Goal: Find contact information: Find contact information

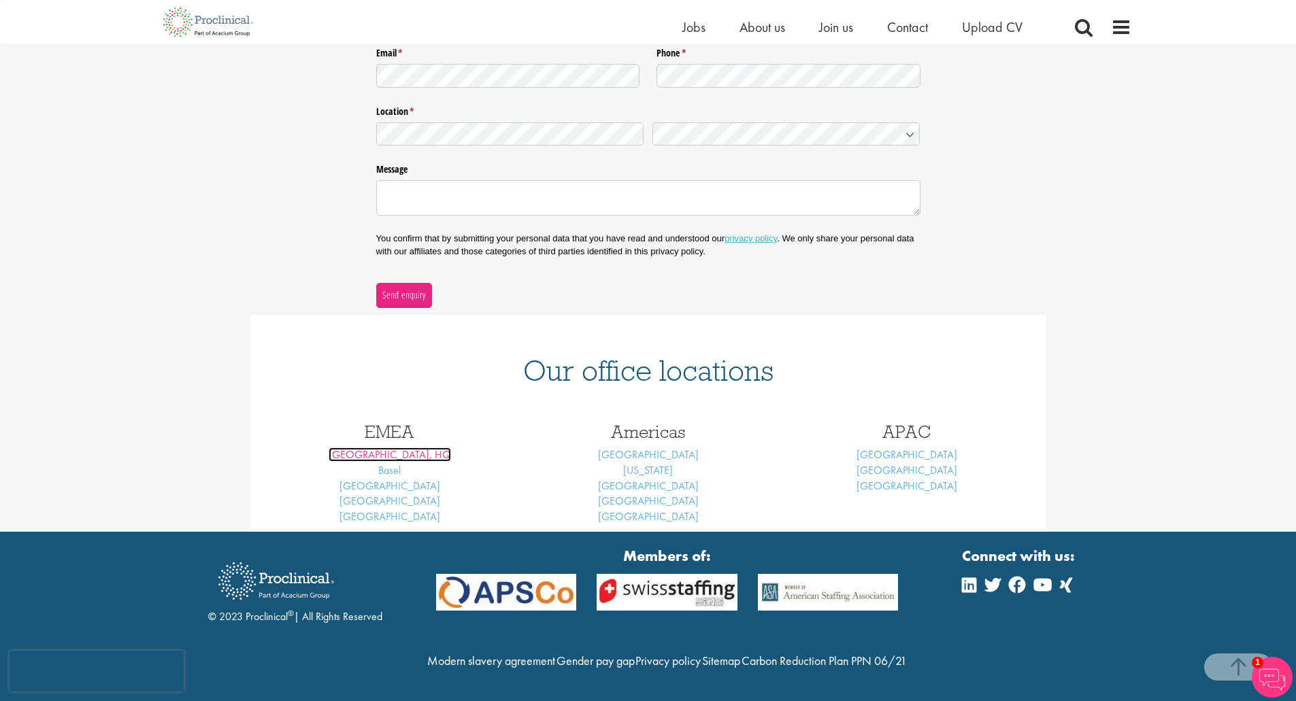
click at [386, 448] on link "London, HQ" at bounding box center [390, 455] width 122 height 14
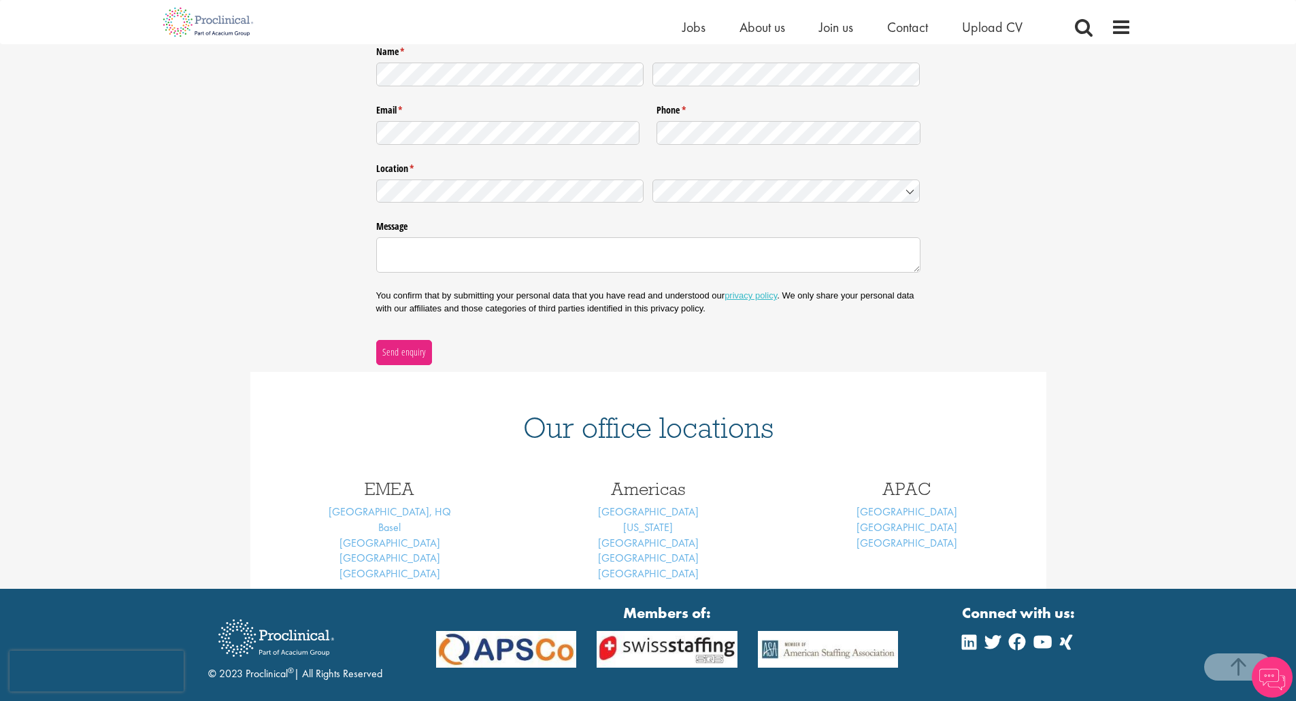
scroll to position [239, 0]
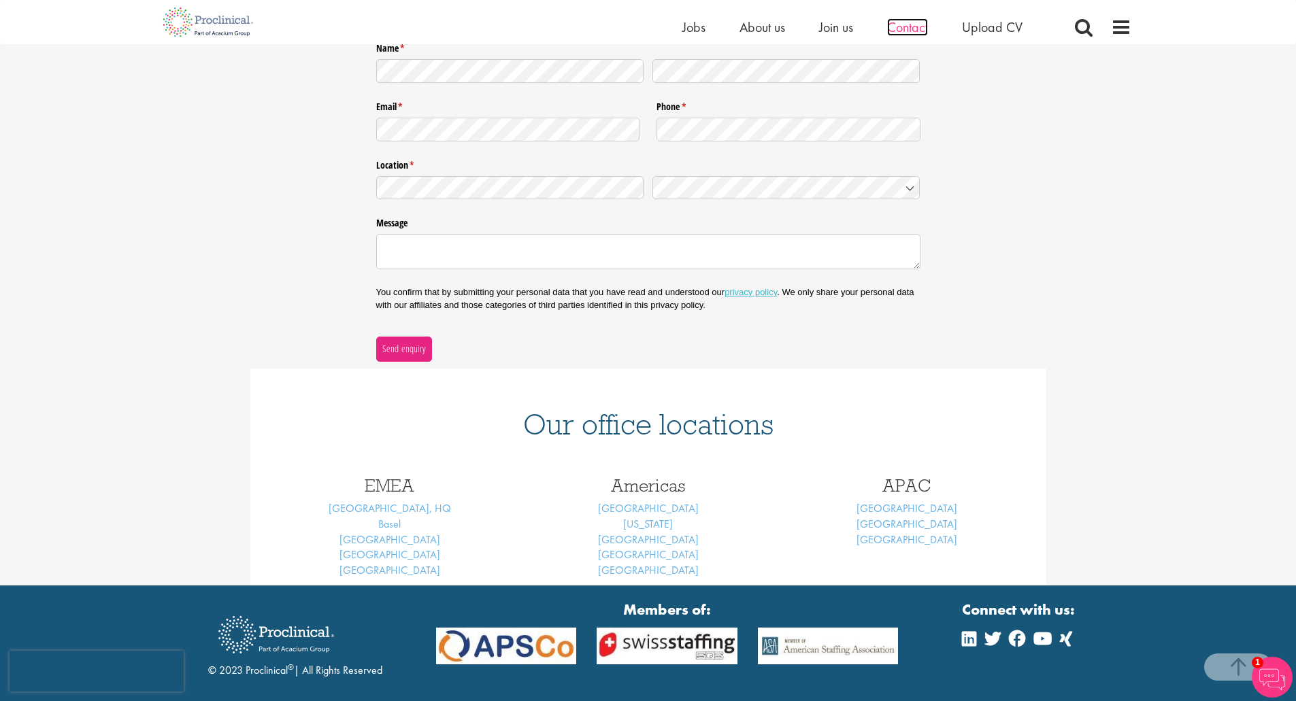
click at [916, 24] on span "Contact" at bounding box center [907, 27] width 41 height 18
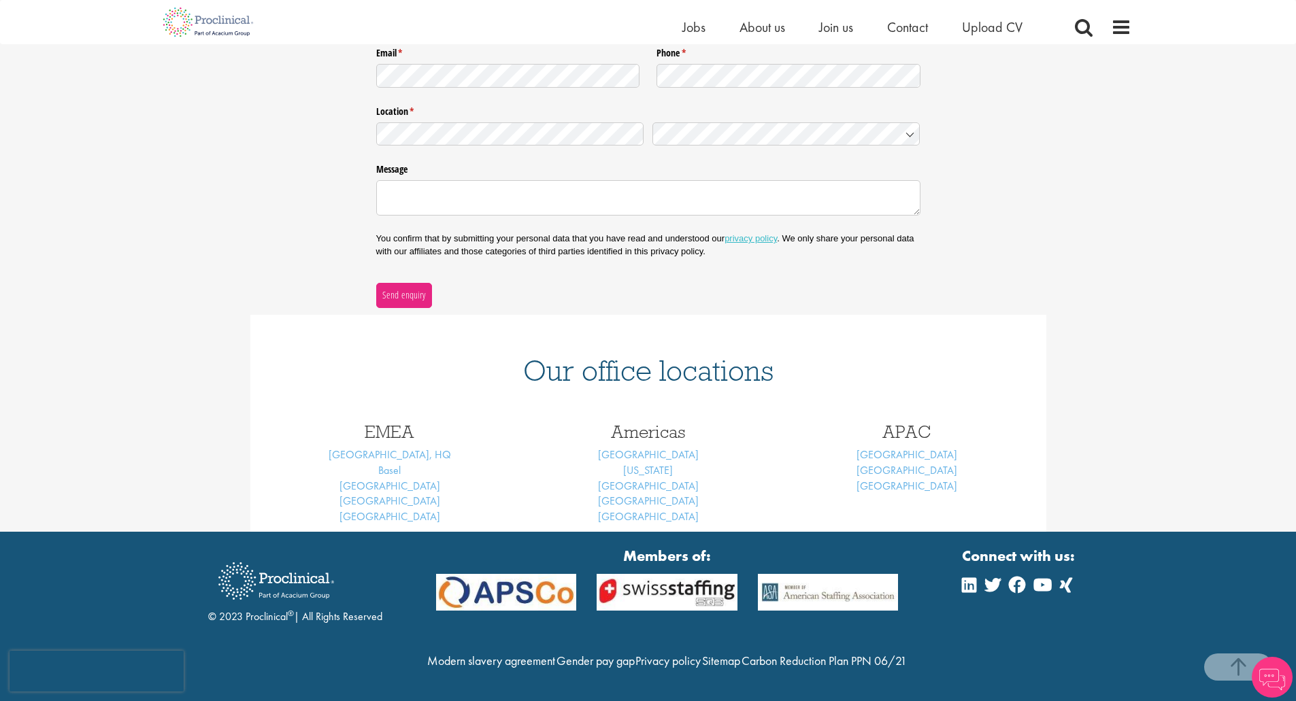
scroll to position [322, 0]
click at [401, 448] on link "[GEOGRAPHIC_DATA], HQ" at bounding box center [390, 455] width 122 height 14
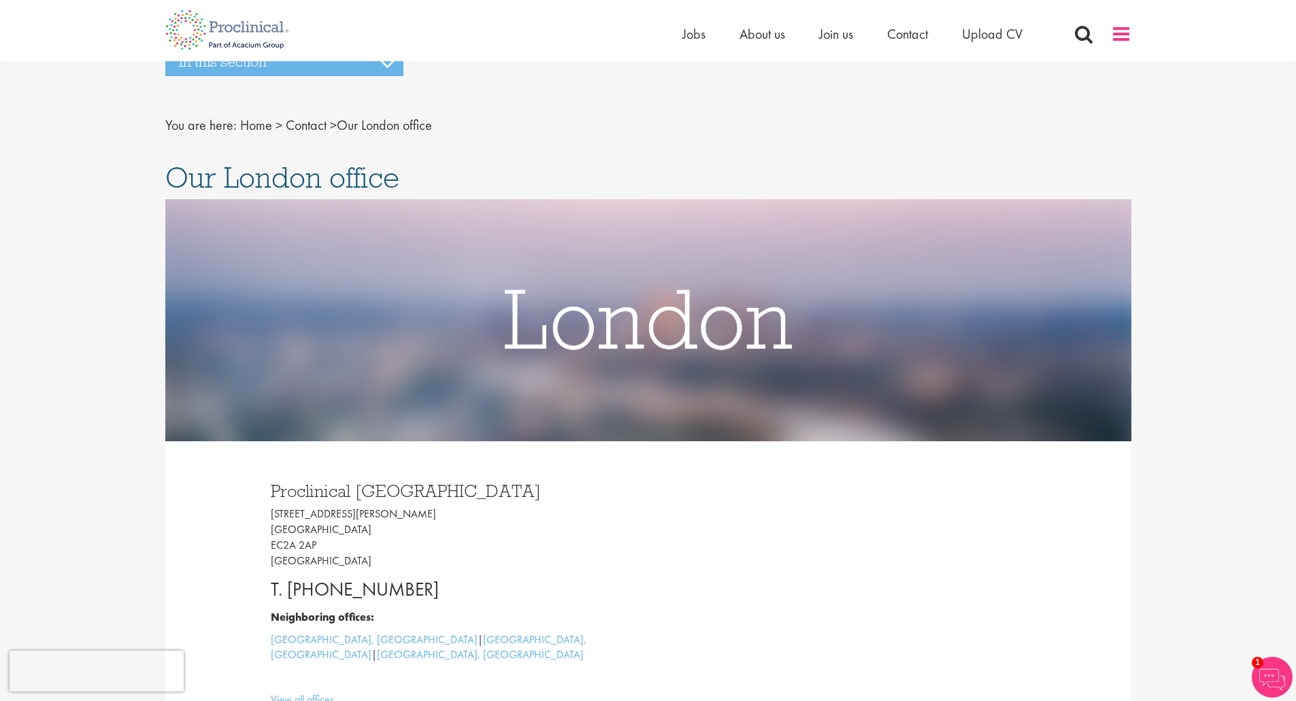
click at [1130, 37] on span at bounding box center [1121, 34] width 20 height 20
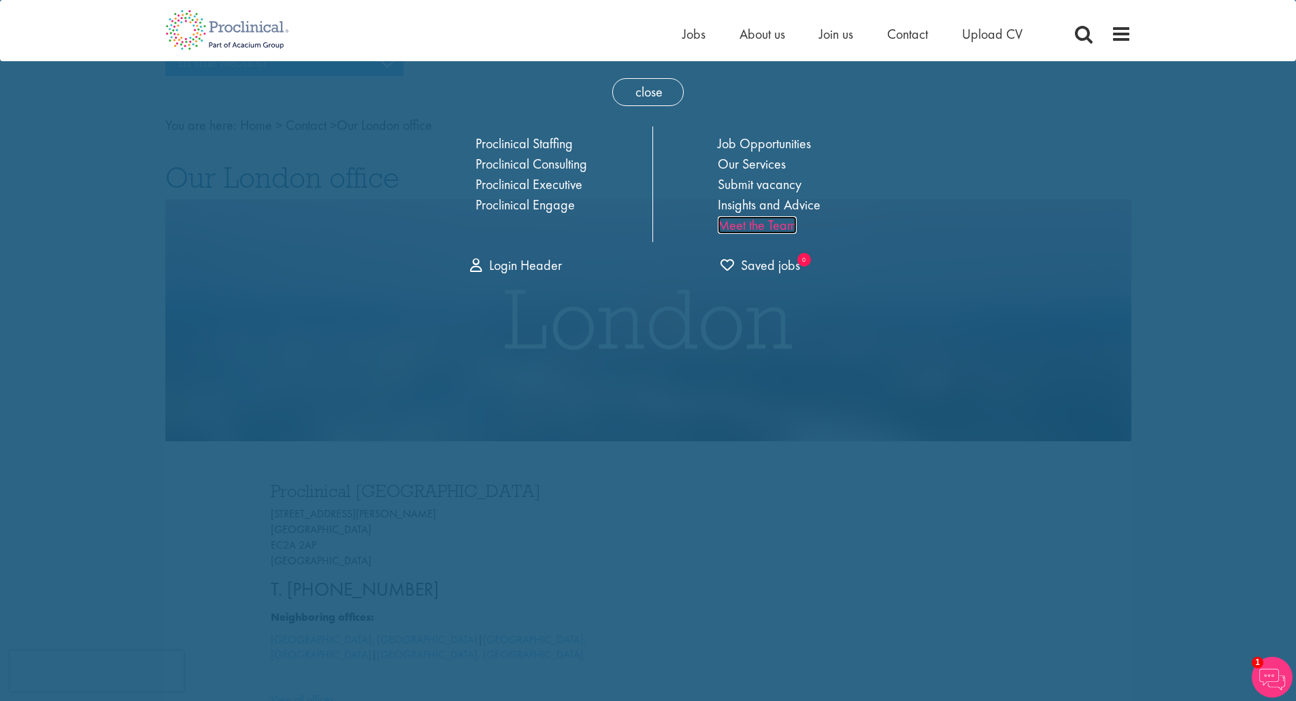
click at [761, 227] on link "Meet the Team" at bounding box center [757, 225] width 79 height 18
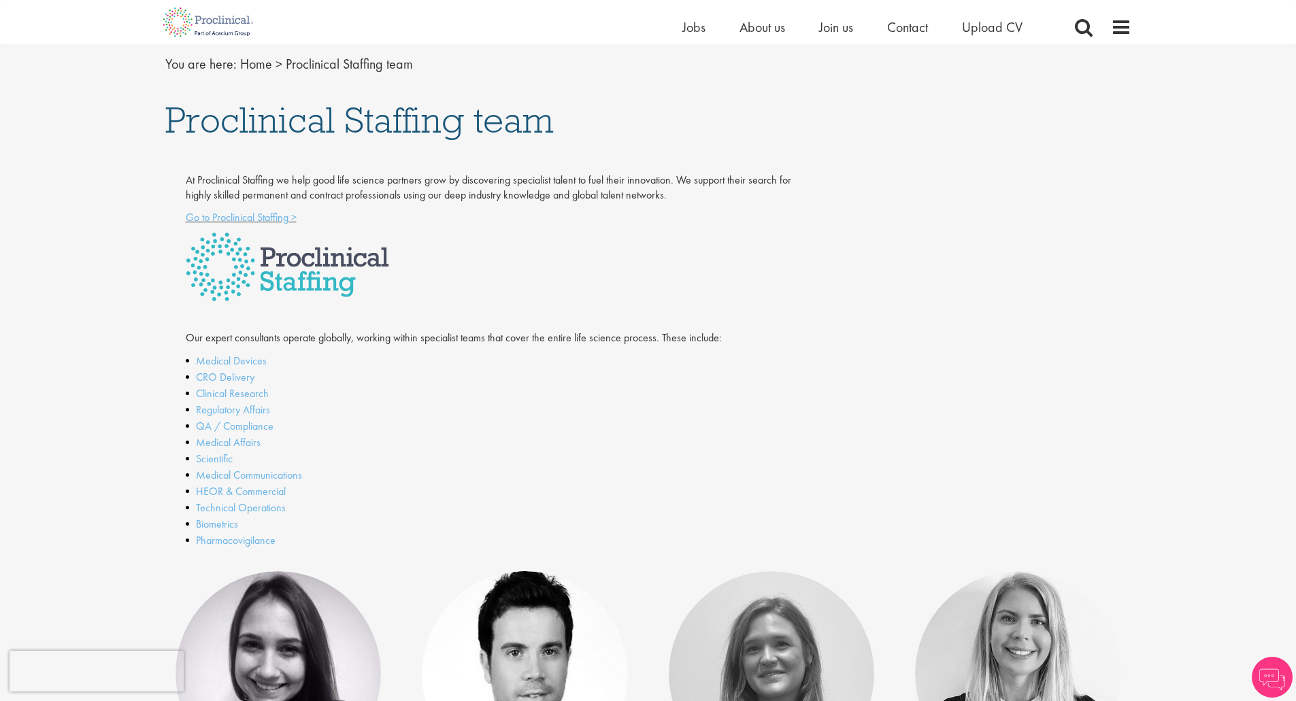
scroll to position [144, 0]
click at [224, 525] on link "Biometrics" at bounding box center [217, 523] width 42 height 14
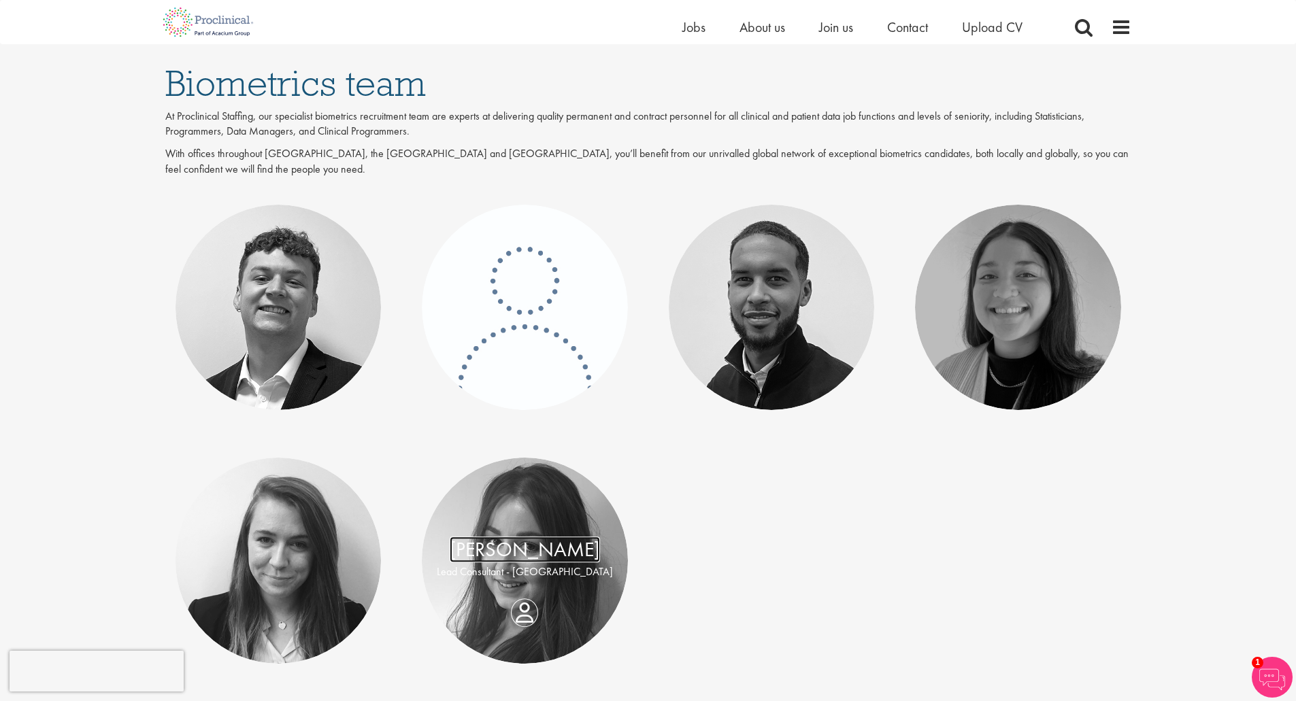
click at [521, 558] on link "[PERSON_NAME]" at bounding box center [525, 550] width 150 height 26
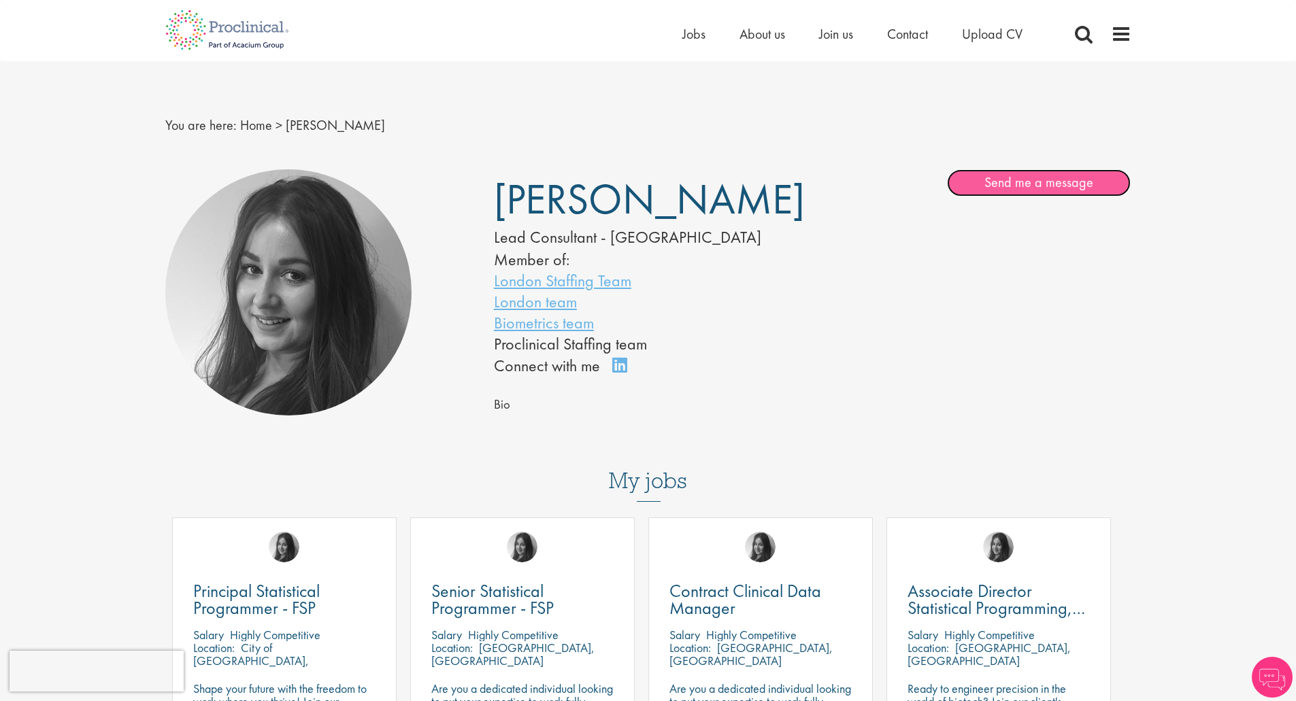
click at [1026, 188] on link "Send me a message" at bounding box center [1039, 182] width 184 height 27
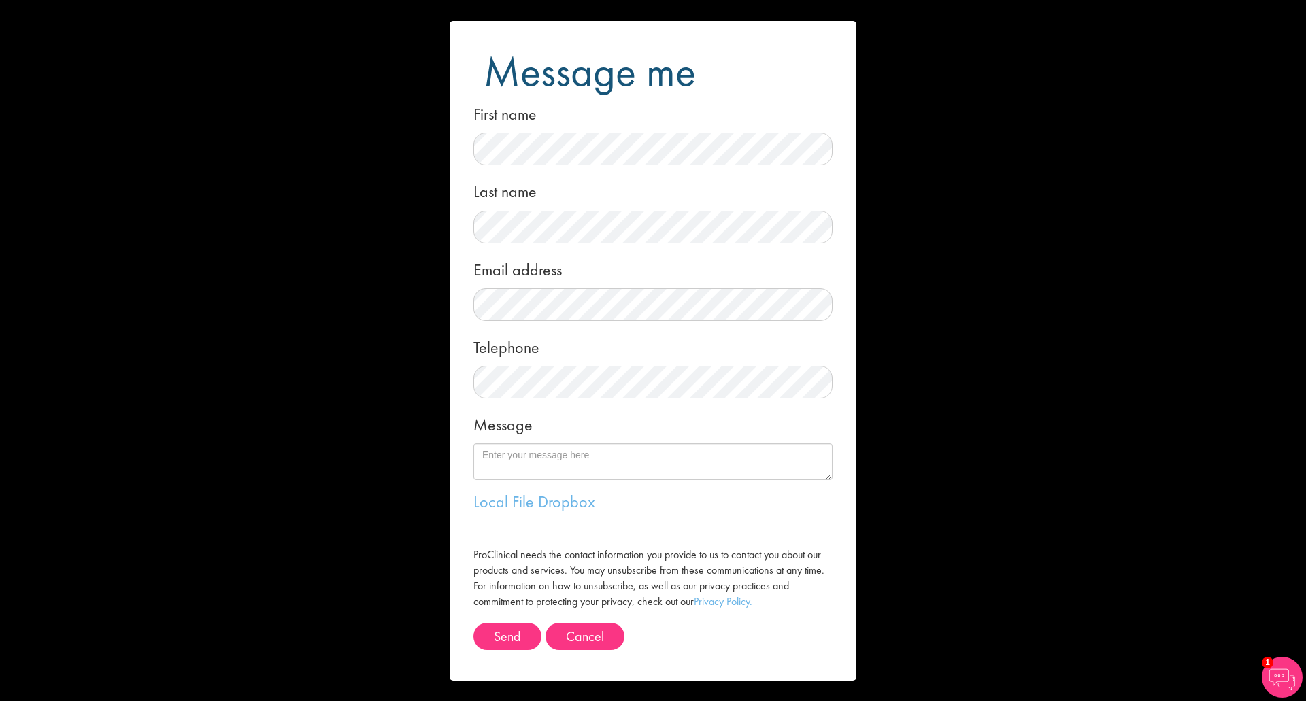
click at [952, 408] on div "Message me First name Last name Email address Telephone Message Local File Drop…" at bounding box center [653, 350] width 1306 height 701
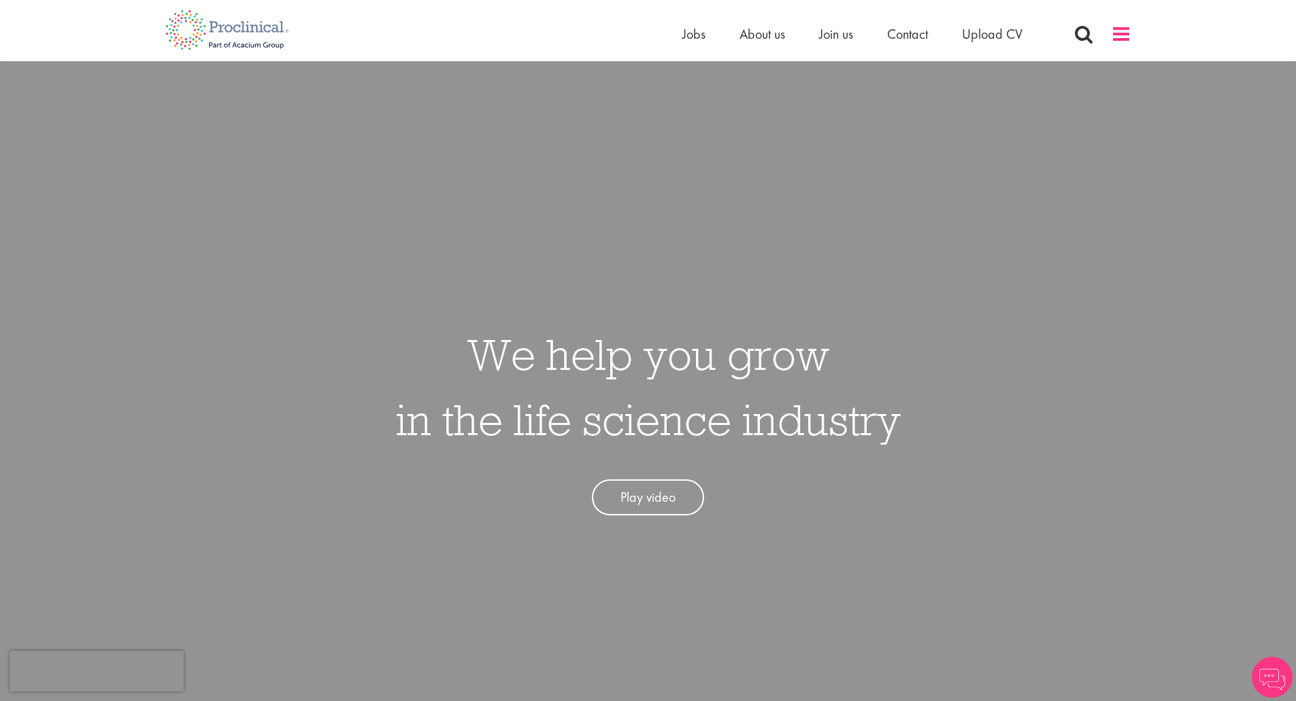
click at [1120, 39] on span at bounding box center [1121, 34] width 20 height 20
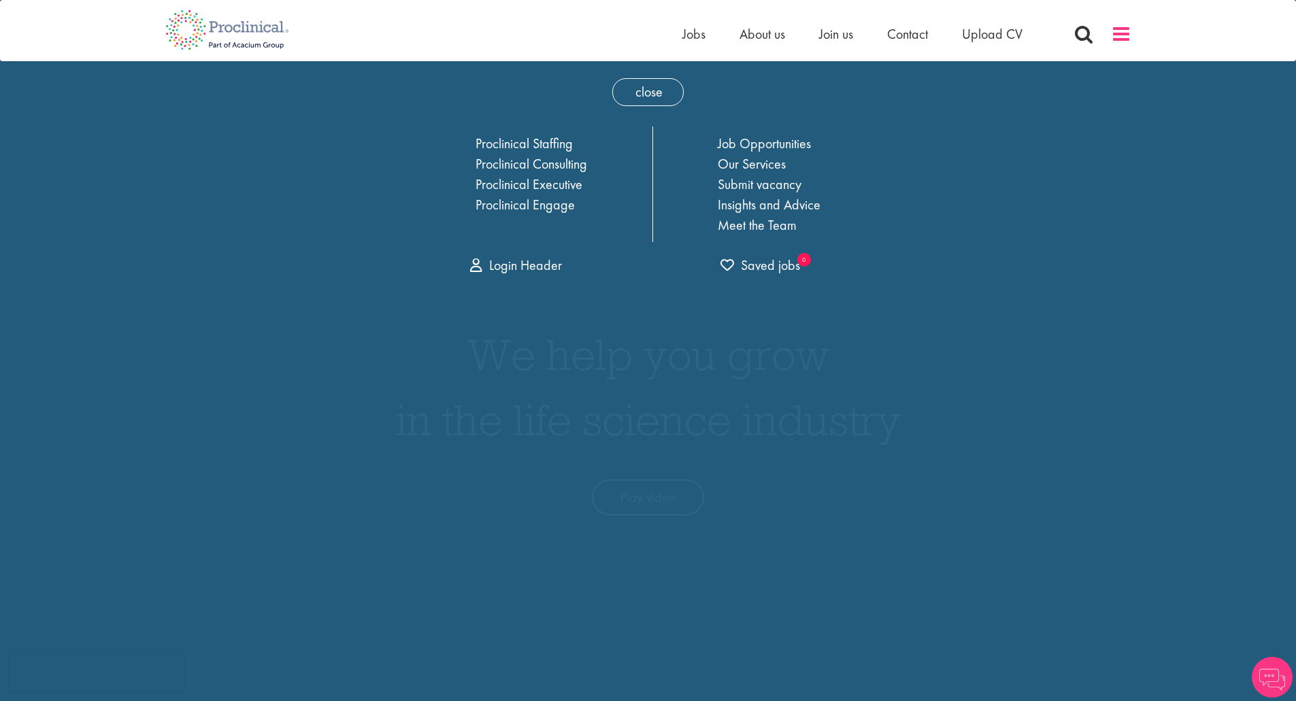
click at [1120, 39] on span at bounding box center [1121, 34] width 20 height 20
click at [760, 35] on span "About us" at bounding box center [762, 34] width 46 height 18
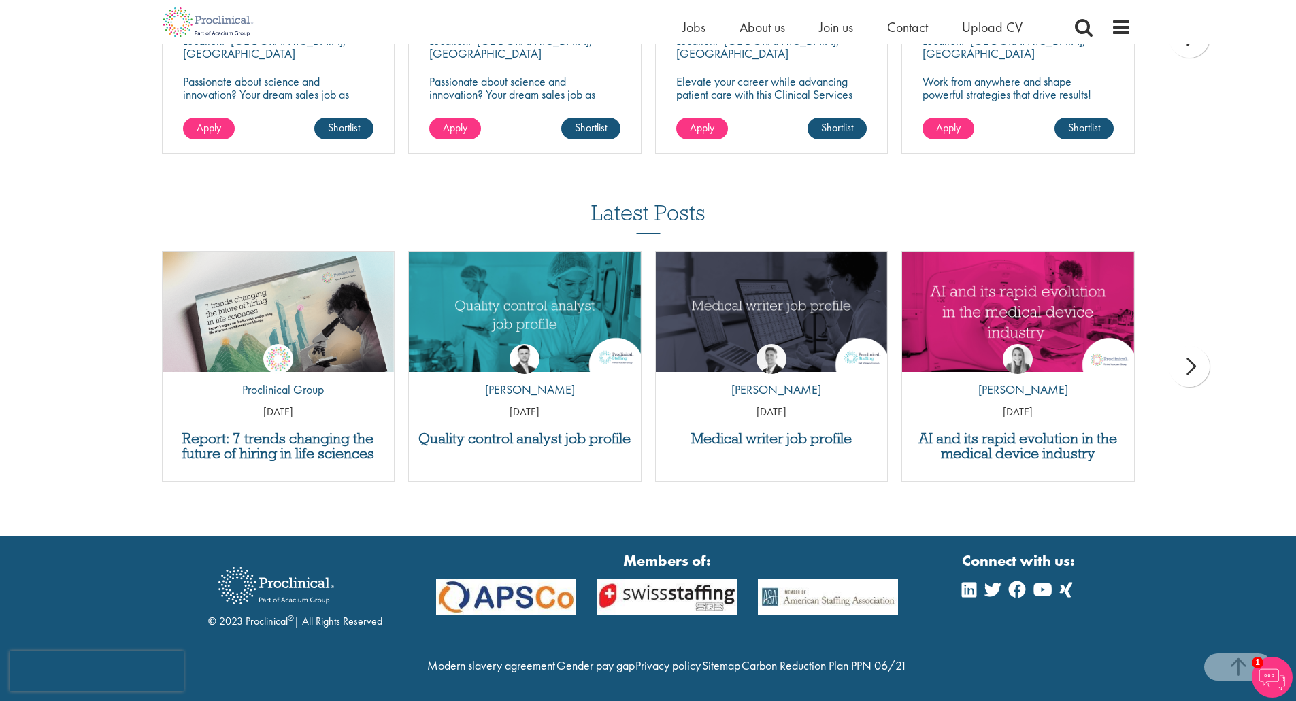
scroll to position [2618, 0]
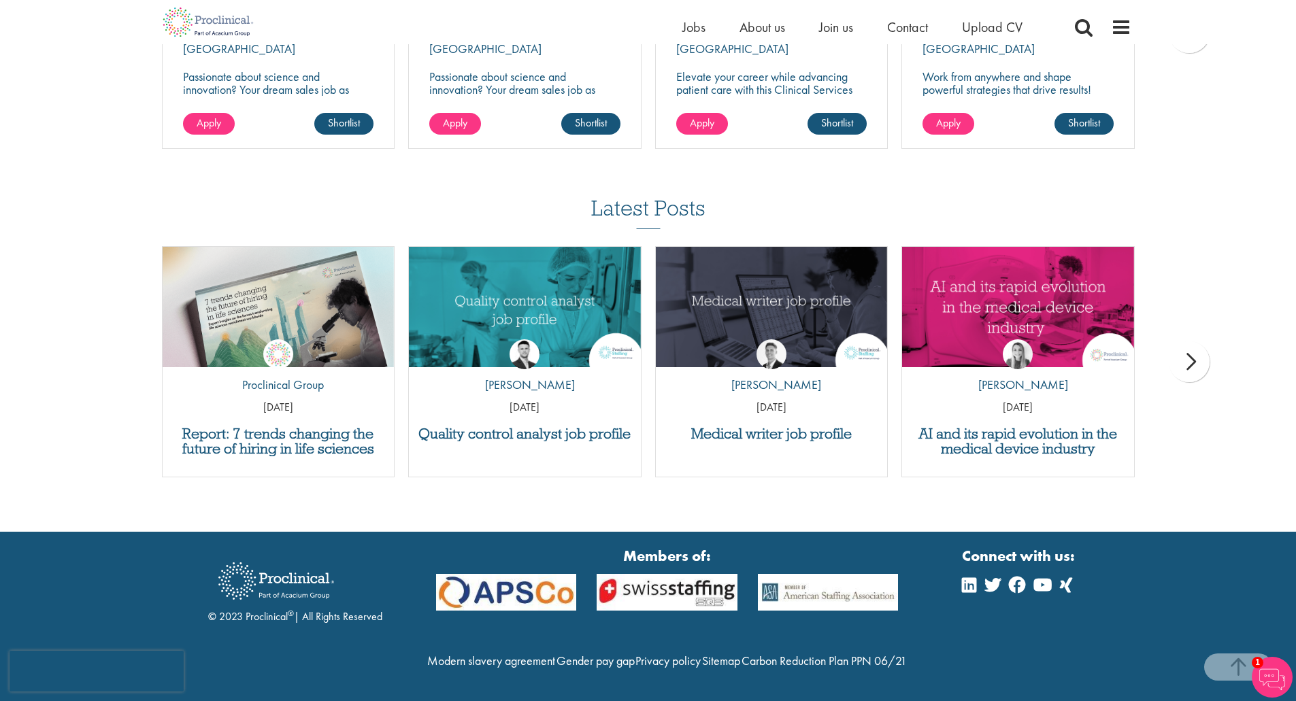
click at [1268, 675] on img at bounding box center [1272, 677] width 41 height 41
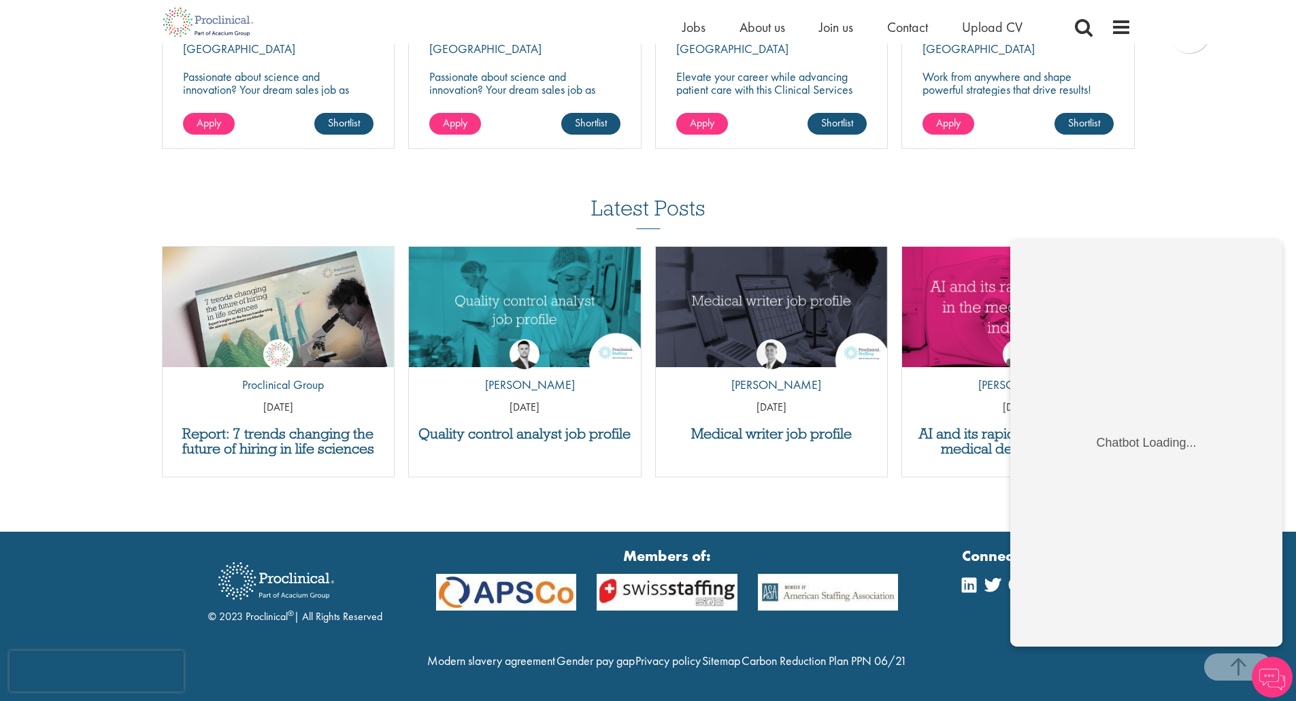
scroll to position [0, 0]
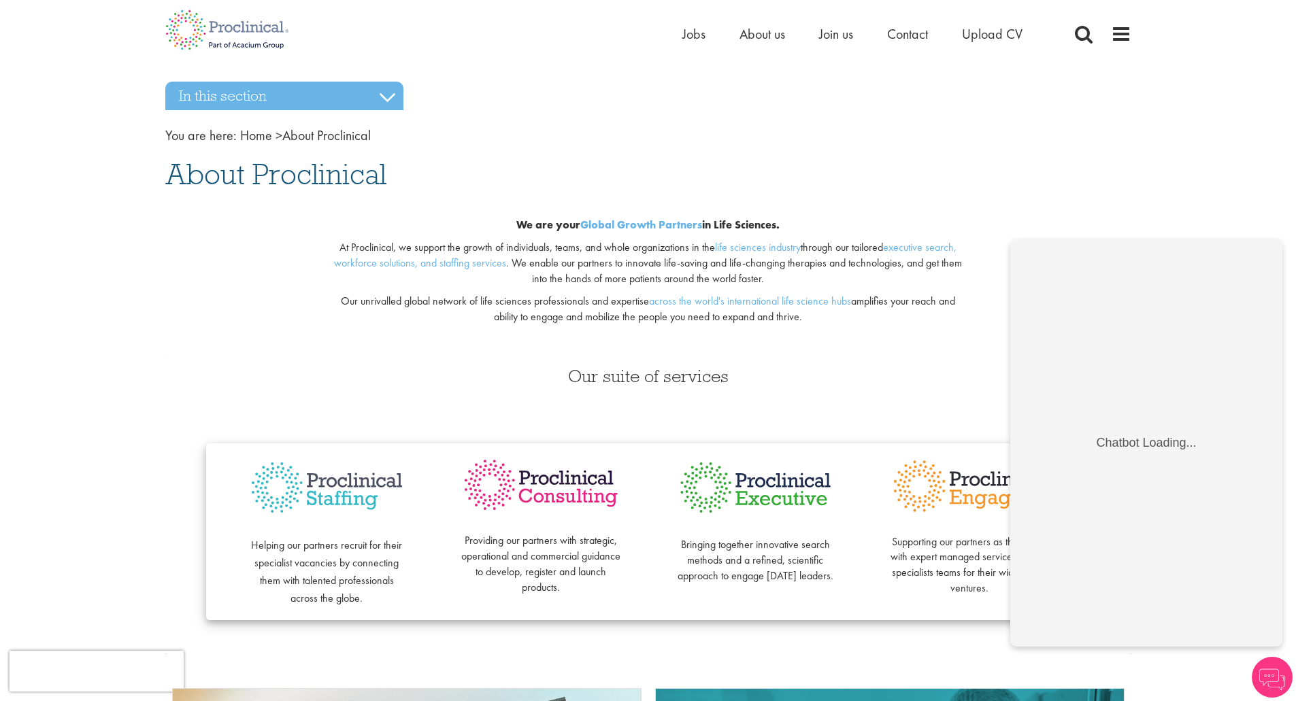
click at [836, 29] on span "Join us" at bounding box center [836, 34] width 34 height 18
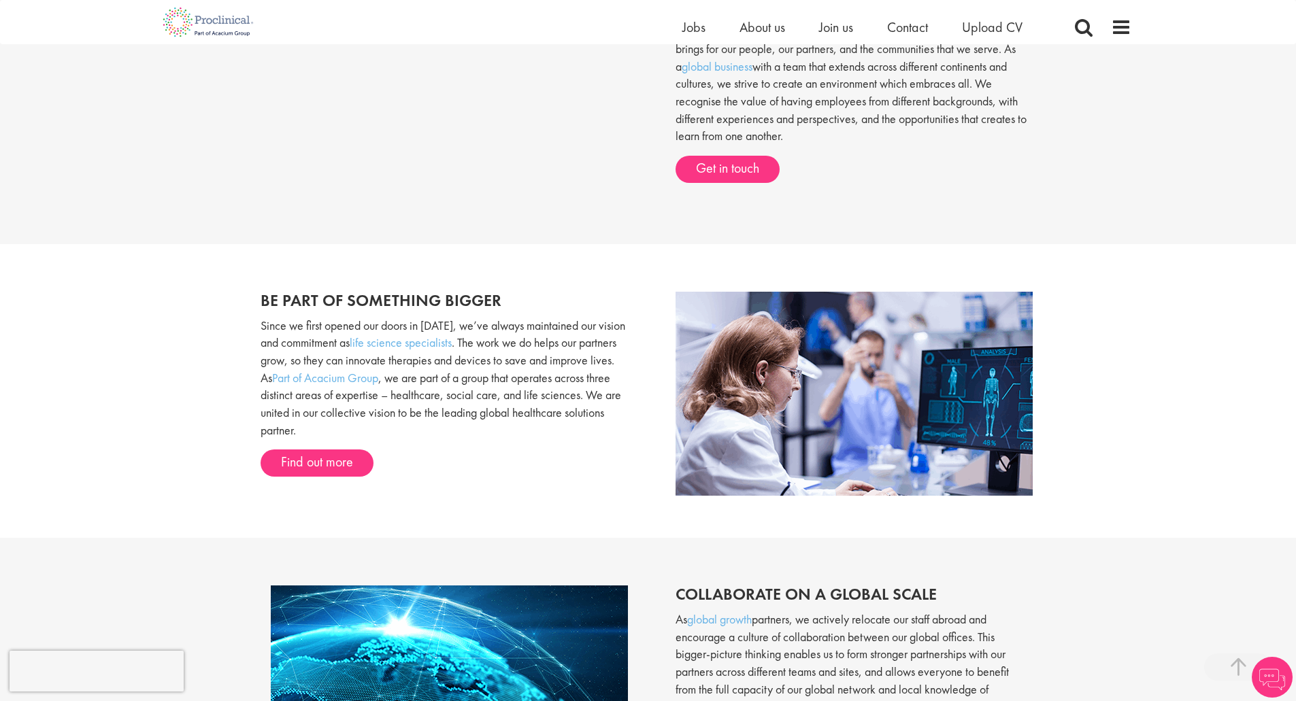
scroll to position [681, 0]
click at [739, 175] on link "Get in touch" at bounding box center [727, 168] width 104 height 27
click at [894, 29] on span "Contact" at bounding box center [907, 27] width 41 height 18
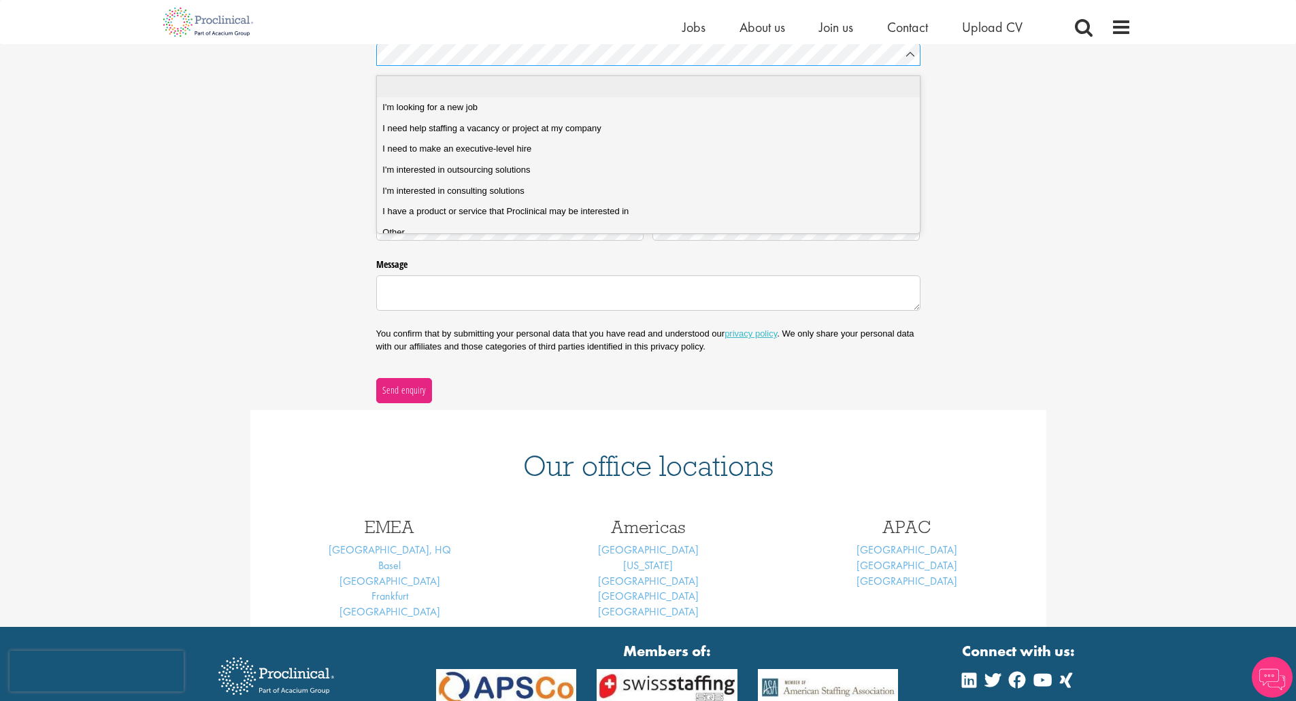
scroll to position [198, 0]
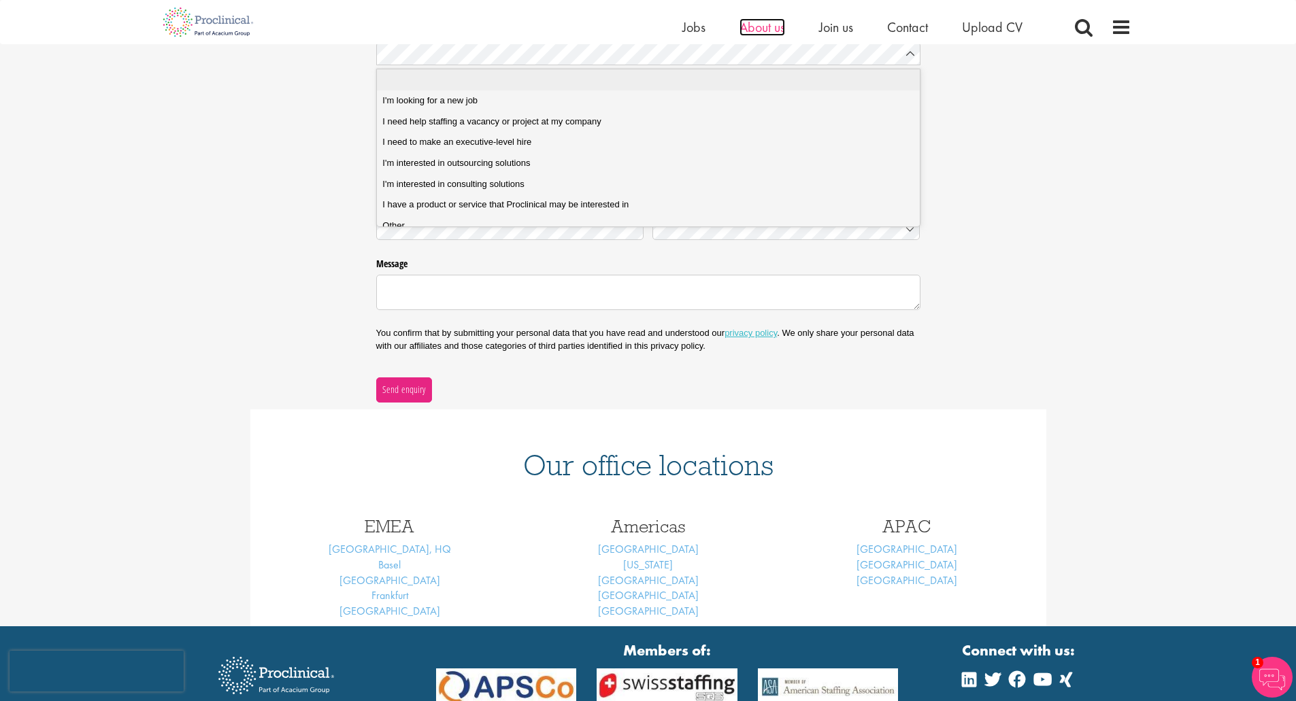
click at [770, 33] on span "About us" at bounding box center [762, 27] width 46 height 18
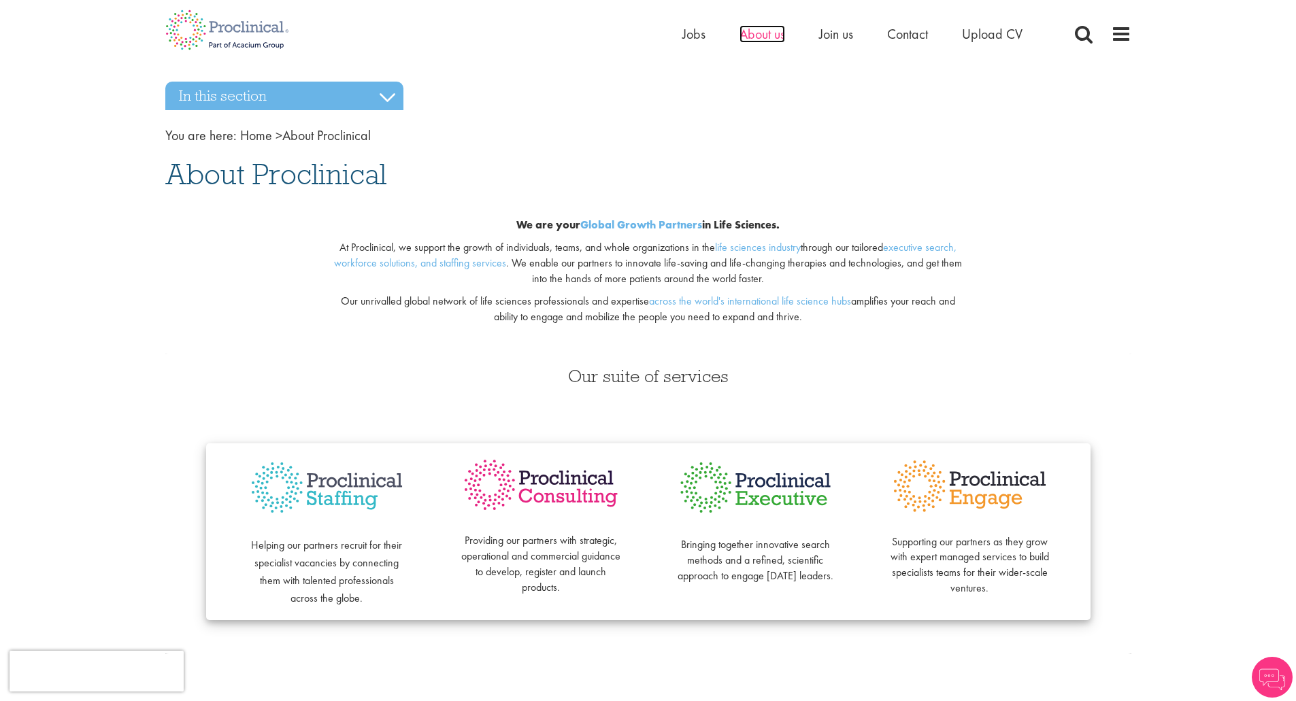
click at [742, 38] on span "About us" at bounding box center [762, 34] width 46 height 18
